Goal: Task Accomplishment & Management: Manage account settings

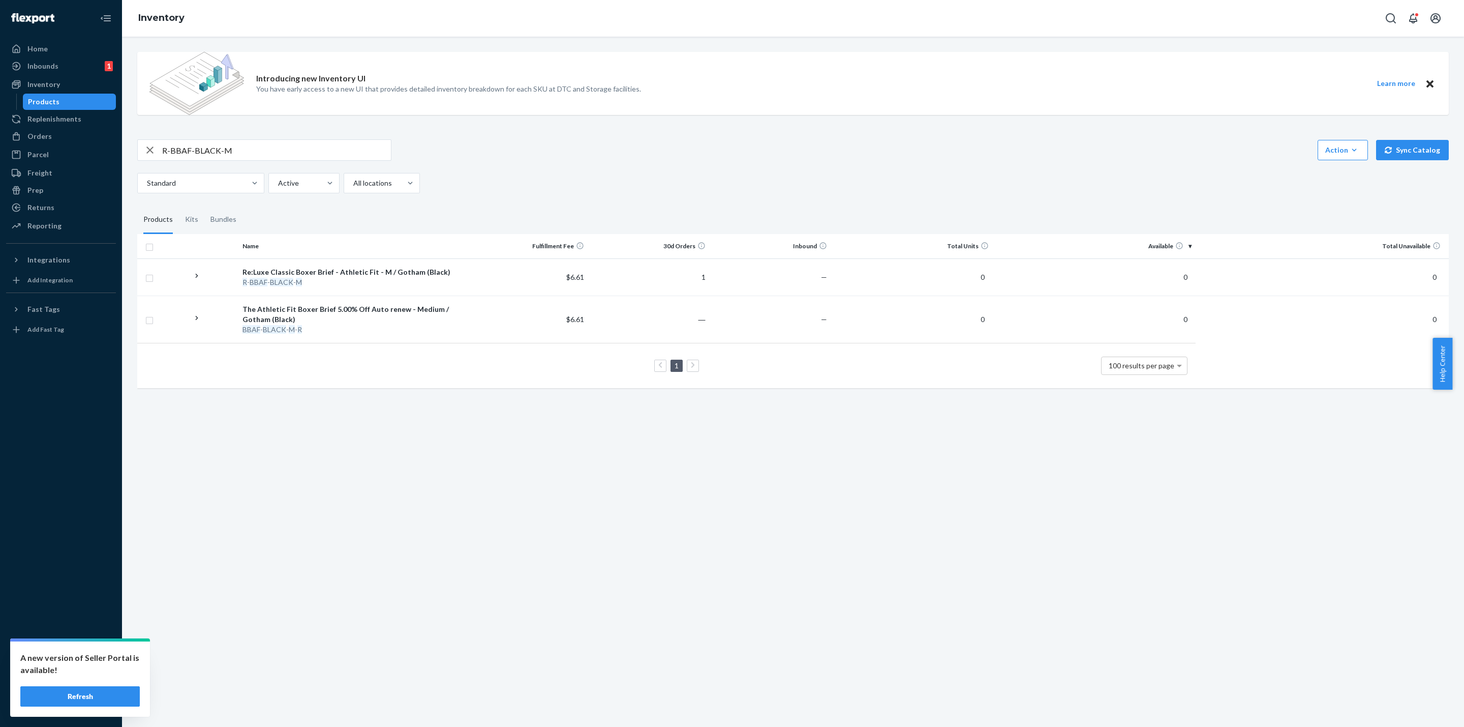
click at [108, 681] on div "A new version of Seller Portal is available! Refresh" at bounding box center [80, 678] width 140 height 75
drag, startPoint x: 110, startPoint y: 683, endPoint x: 110, endPoint y: 692, distance: 8.2
click at [110, 690] on div "A new version of Seller Portal is available! Refresh" at bounding box center [80, 678] width 140 height 75
click at [112, 696] on button "Refresh" at bounding box center [79, 696] width 119 height 20
click at [115, 693] on button "Refresh" at bounding box center [79, 696] width 119 height 20
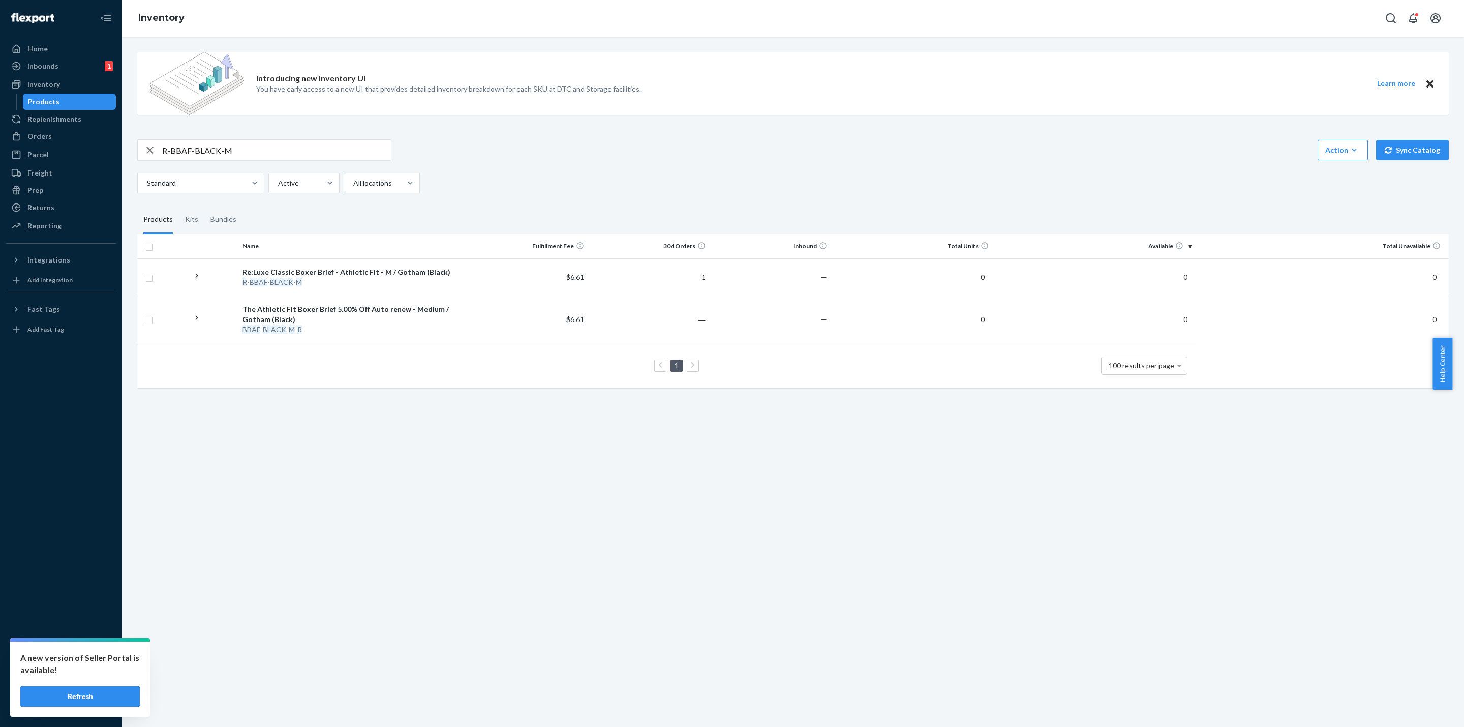
click at [116, 693] on button "Refresh" at bounding box center [79, 696] width 119 height 20
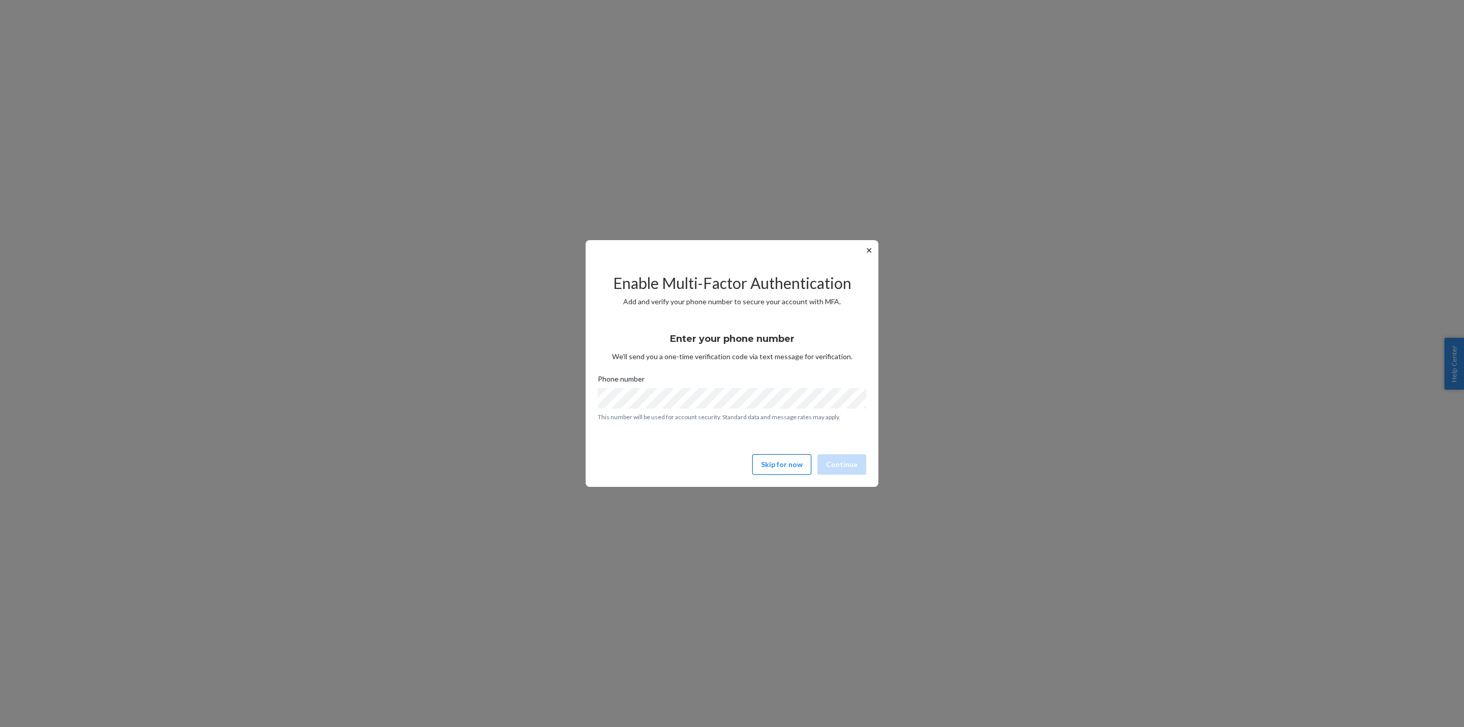
click at [783, 464] on button "Skip for now" at bounding box center [782, 464] width 59 height 20
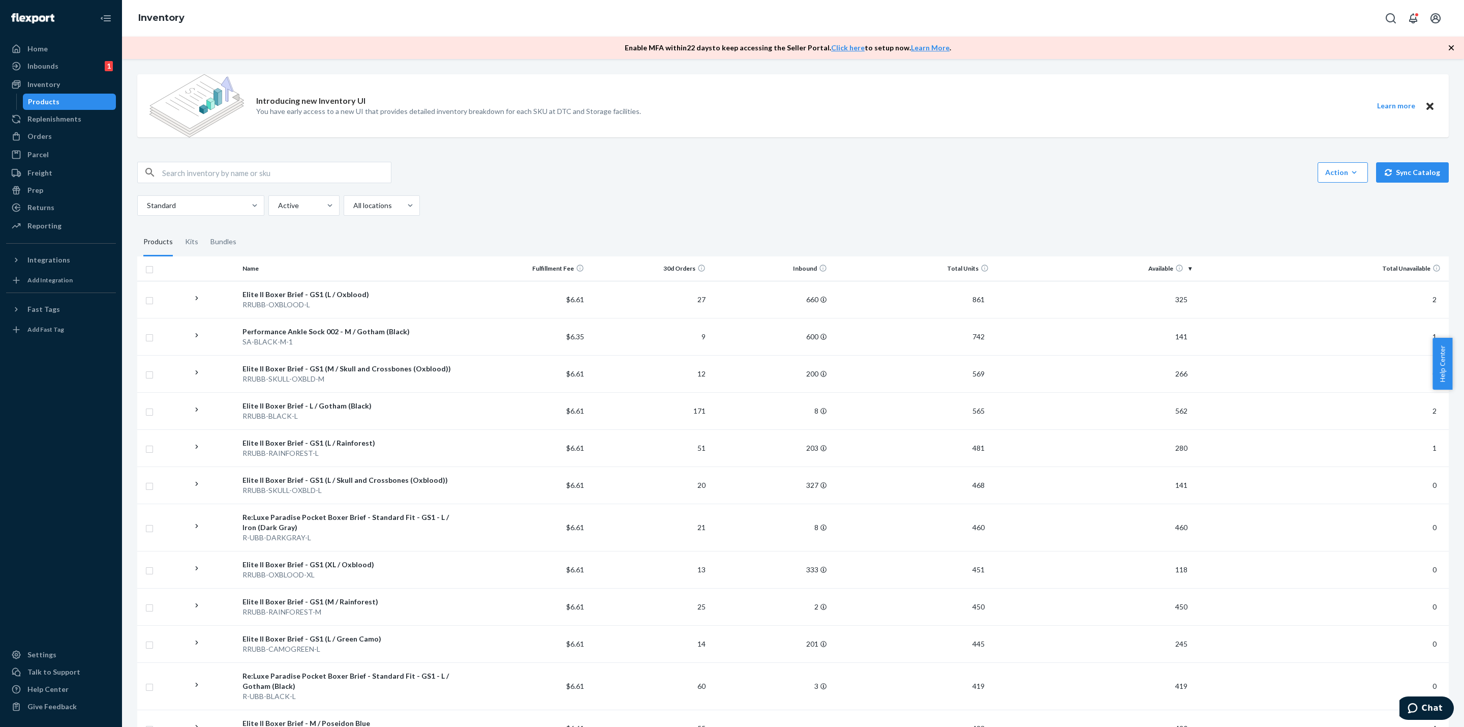
click at [810, 177] on div "Action Create product Create kit or bundle Bulk create products Bulk update pro…" at bounding box center [793, 172] width 1312 height 21
click at [686, 168] on div "Action Create product Create kit or bundle Bulk create products Bulk update pro…" at bounding box center [793, 172] width 1312 height 21
click at [689, 168] on div "Action Create product Create kit or bundle Bulk create products Bulk update pro…" at bounding box center [793, 172] width 1312 height 21
click at [690, 168] on div "Action Create product Create kit or bundle Bulk create products Bulk update pro…" at bounding box center [793, 172] width 1312 height 21
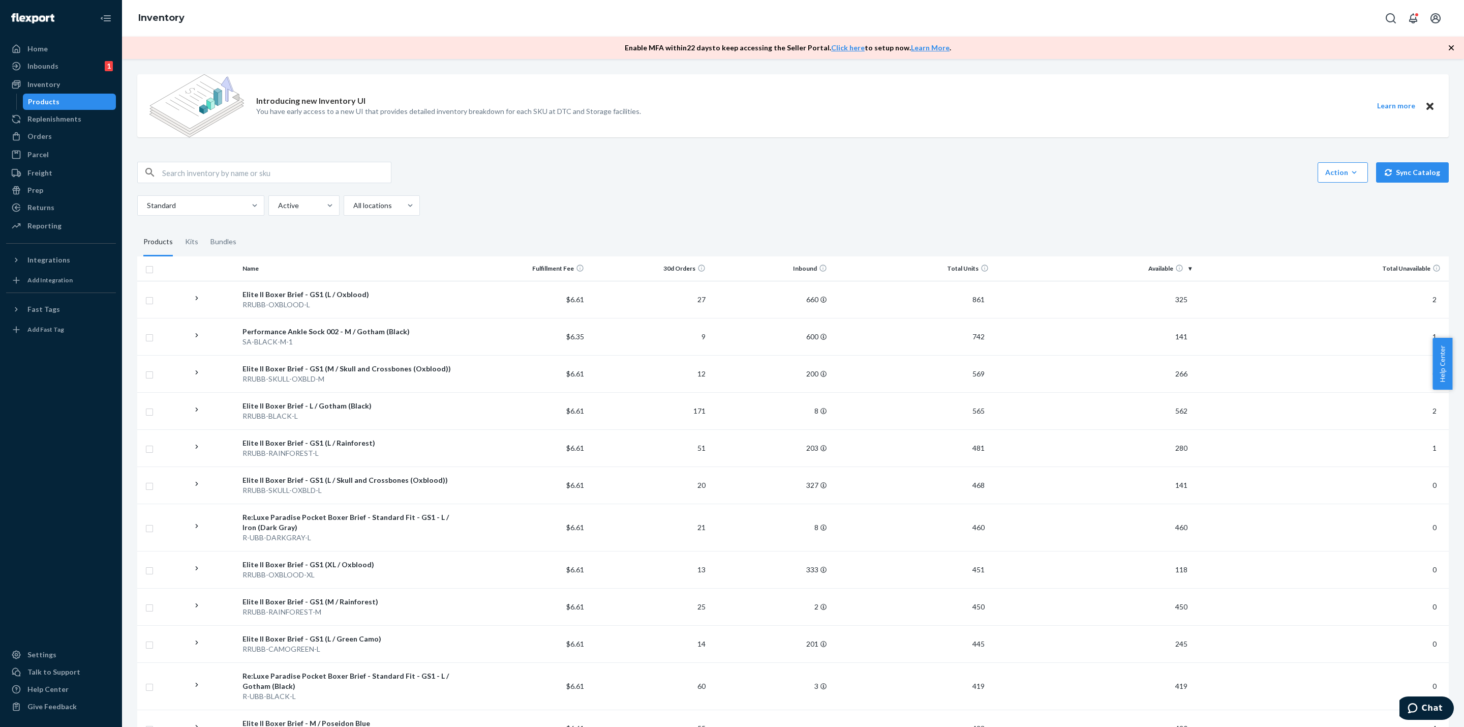
click at [734, 185] on div "Action Create product Create kit or bundle Bulk create products Bulk update pro…" at bounding box center [793, 189] width 1312 height 54
drag, startPoint x: 585, startPoint y: 216, endPoint x: 607, endPoint y: 228, distance: 25.5
click at [585, 216] on div "Standard Active All locations" at bounding box center [789, 205] width 1304 height 20
